Goal: Transaction & Acquisition: Obtain resource

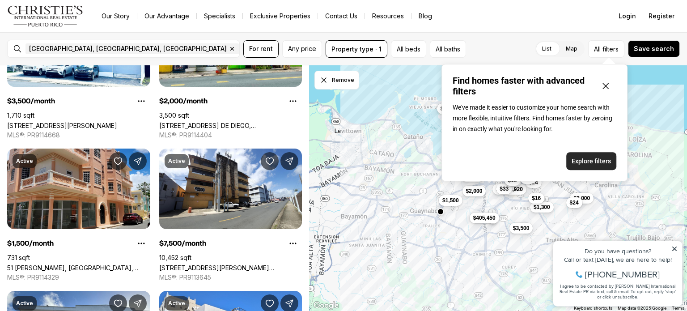
scroll to position [246, 0]
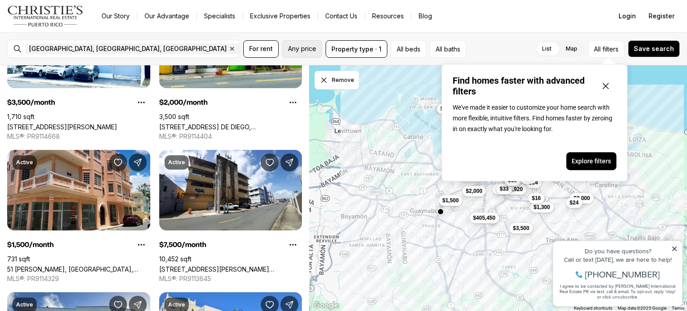
click at [304, 50] on span "Any price" at bounding box center [302, 48] width 28 height 7
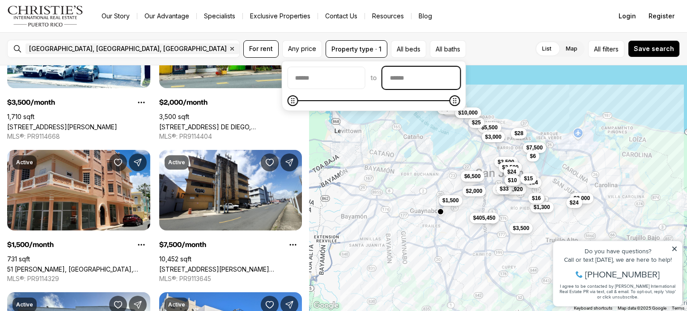
click at [410, 77] on input "priceMax" at bounding box center [421, 77] width 77 height 21
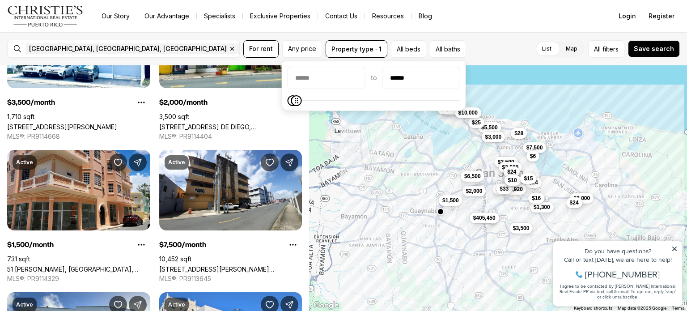
type input "******"
click at [292, 106] on span "Maximum" at bounding box center [297, 100] width 11 height 11
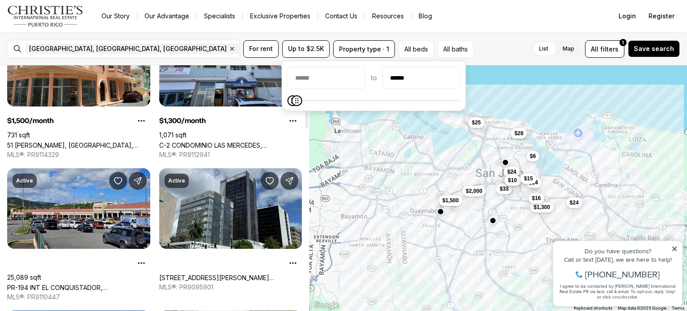
scroll to position [228, 0]
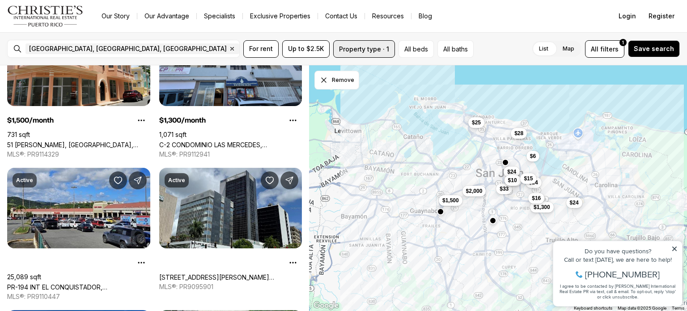
click at [379, 53] on button "Property type · 1" at bounding box center [364, 48] width 62 height 17
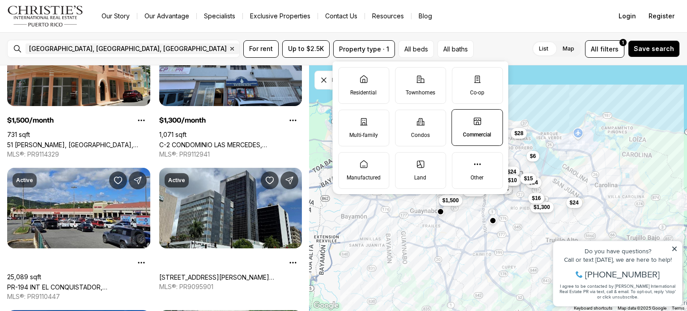
click at [480, 137] on p "Commercial" at bounding box center [477, 134] width 28 height 7
click at [461, 119] on button "Commercial" at bounding box center [456, 114] width 9 height 9
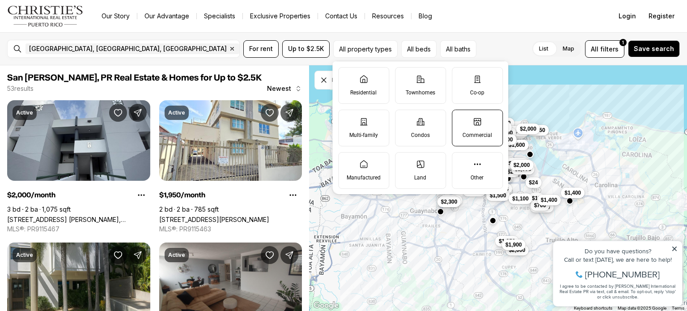
click at [480, 132] on p "Commercial" at bounding box center [478, 135] width 30 height 7
click at [461, 119] on button "Commercial" at bounding box center [456, 114] width 9 height 9
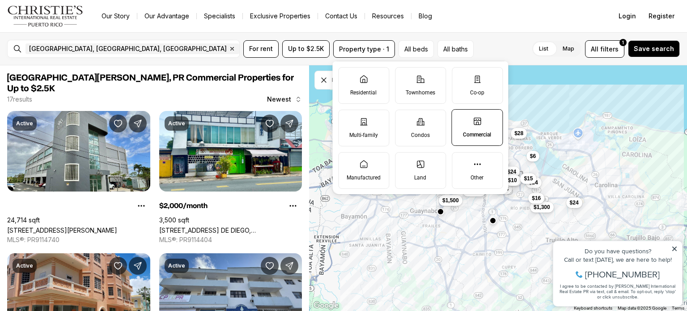
click at [475, 121] on icon at bounding box center [477, 121] width 9 height 9
click at [461, 119] on button "Commercial" at bounding box center [456, 114] width 9 height 9
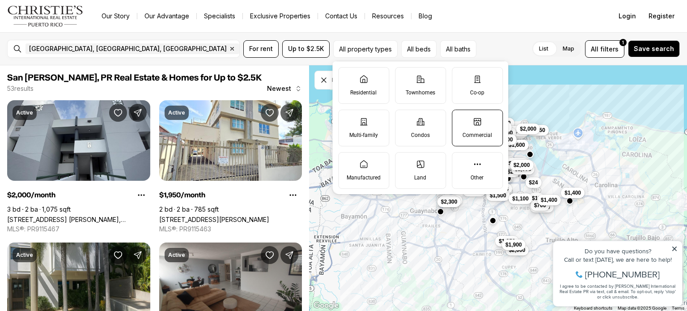
click at [475, 121] on icon at bounding box center [477, 121] width 9 height 9
click at [461, 119] on button "Commercial" at bounding box center [456, 114] width 9 height 9
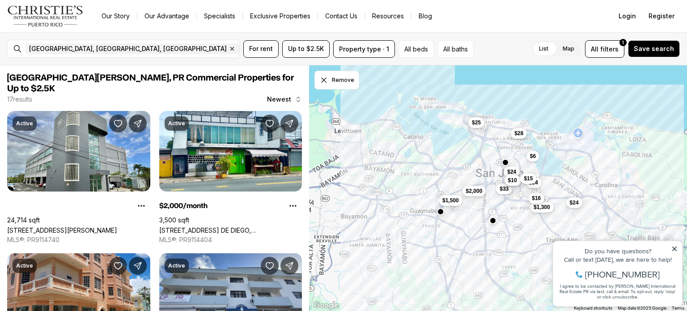
click at [496, 53] on div "List Map List Map All filters 1 Save search" at bounding box center [578, 48] width 203 height 17
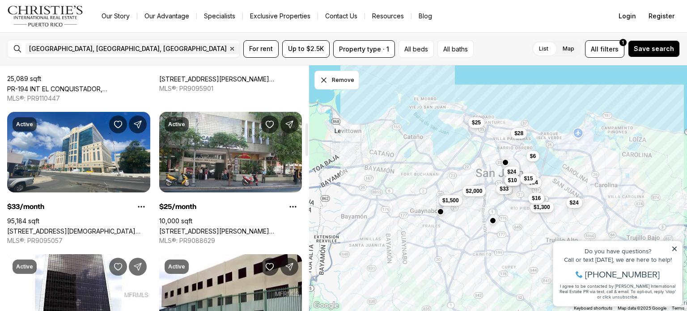
scroll to position [430, 0]
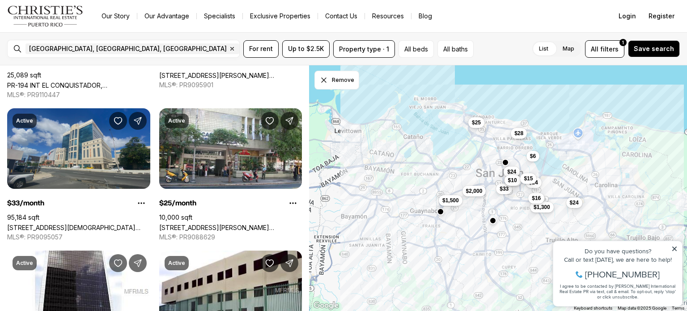
click at [85, 224] on link "[STREET_ADDRESS][DEMOGRAPHIC_DATA][PERSON_NAME][PERSON_NAME]" at bounding box center [78, 228] width 143 height 8
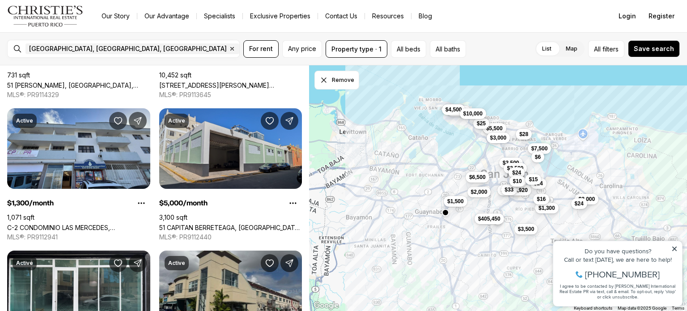
click at [245, 224] on link "51 CAPITAN BERRETEAGA, [GEOGRAPHIC_DATA][PERSON_NAME], 00901" at bounding box center [230, 228] width 143 height 8
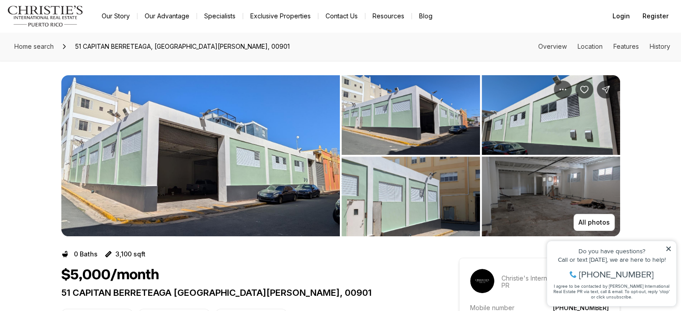
click at [246, 167] on img "View image gallery" at bounding box center [200, 155] width 278 height 161
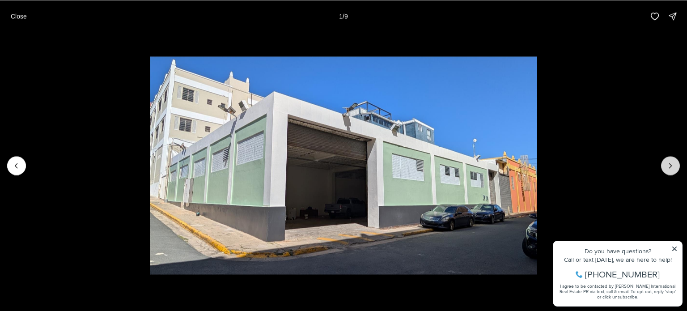
click at [668, 169] on icon "Next slide" at bounding box center [670, 165] width 9 height 9
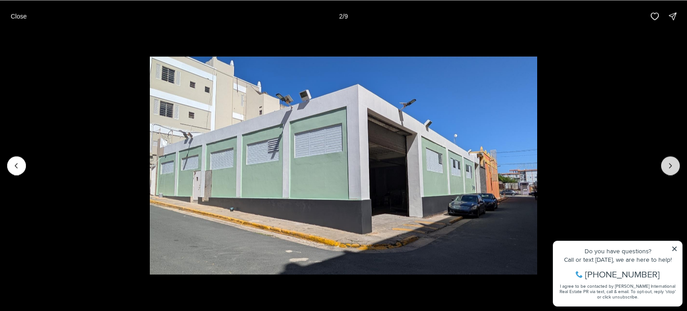
click at [671, 165] on icon "Next slide" at bounding box center [670, 165] width 9 height 9
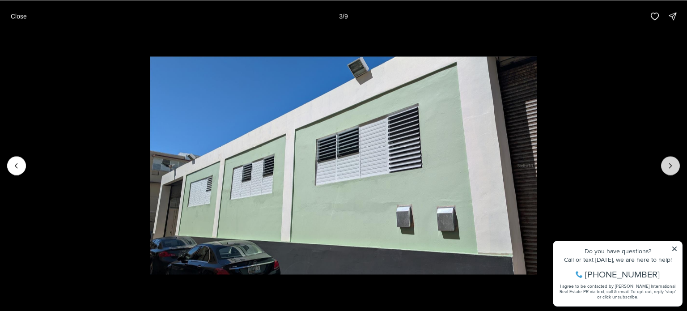
click at [671, 166] on icon "Next slide" at bounding box center [671, 165] width 2 height 4
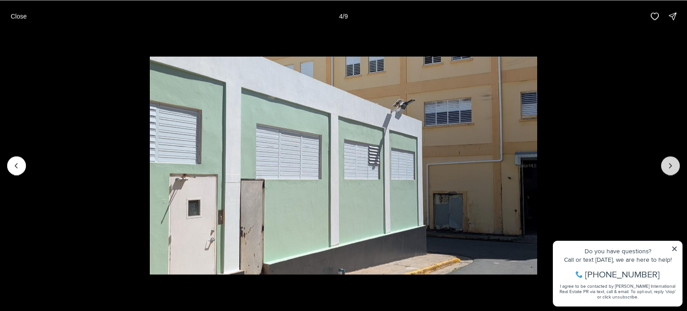
click at [671, 163] on icon "Next slide" at bounding box center [670, 165] width 9 height 9
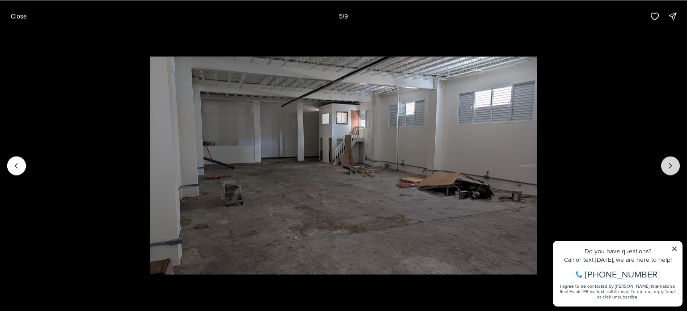
click at [669, 167] on icon "Next slide" at bounding box center [670, 165] width 9 height 9
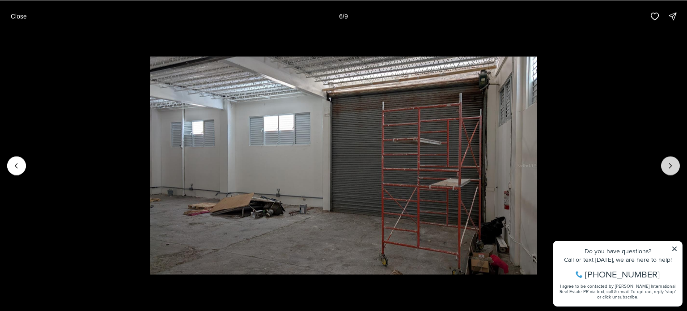
click at [667, 167] on icon "Next slide" at bounding box center [670, 165] width 9 height 9
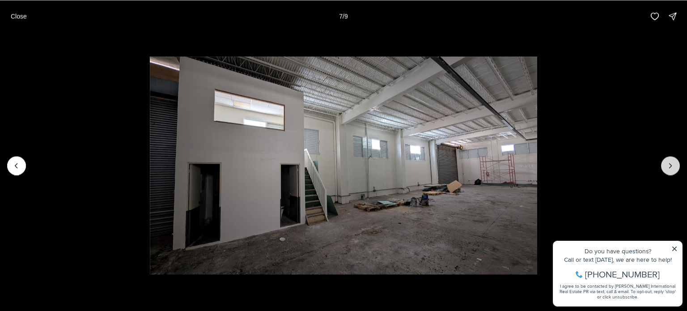
click at [669, 166] on icon "Next slide" at bounding box center [670, 165] width 9 height 9
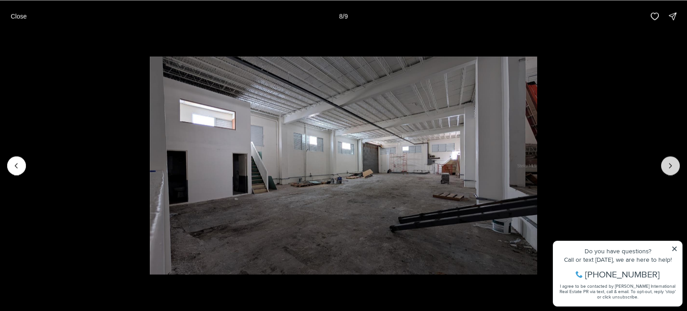
click at [668, 168] on icon "Next slide" at bounding box center [670, 165] width 9 height 9
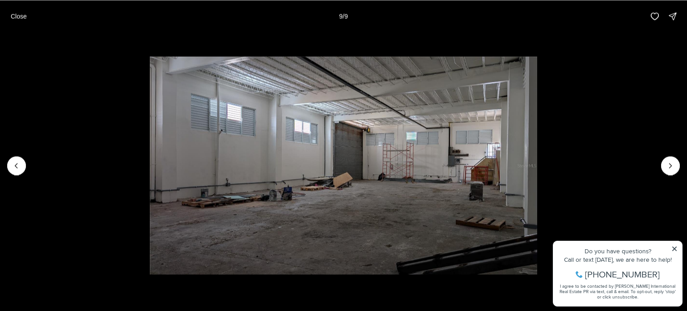
click at [669, 169] on div at bounding box center [670, 165] width 19 height 19
click at [16, 18] on p "Close" at bounding box center [19, 16] width 16 height 7
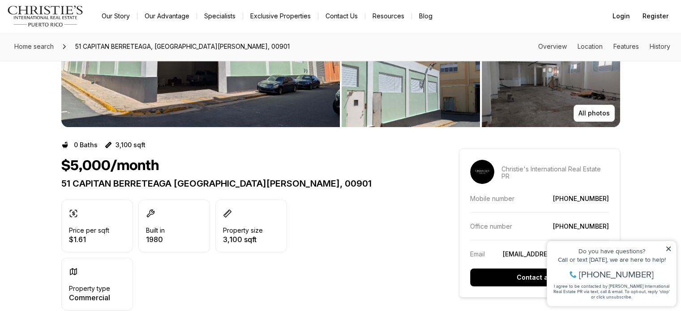
scroll to position [112, 0]
